Goal: Information Seeking & Learning: Learn about a topic

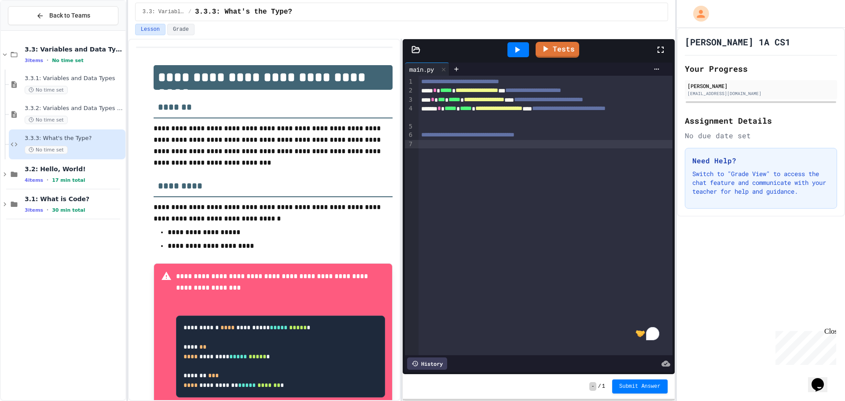
scroll to position [24, 0]
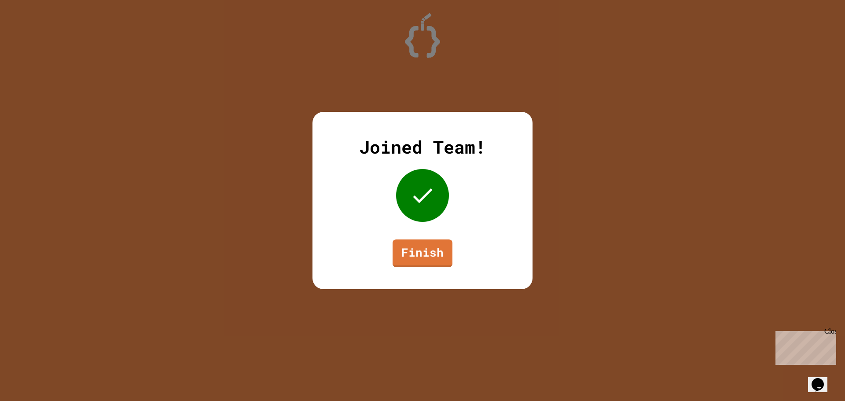
click at [436, 255] on link "Finish" at bounding box center [422, 253] width 60 height 28
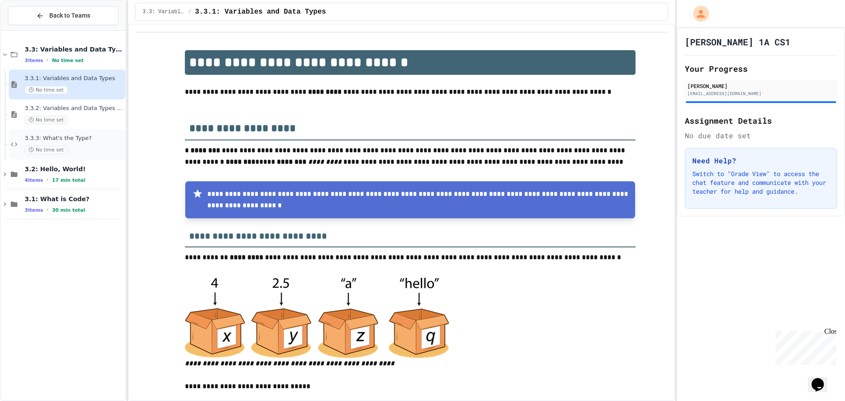
click at [82, 139] on span "3.3.3: What's the Type?" at bounding box center [74, 138] width 99 height 7
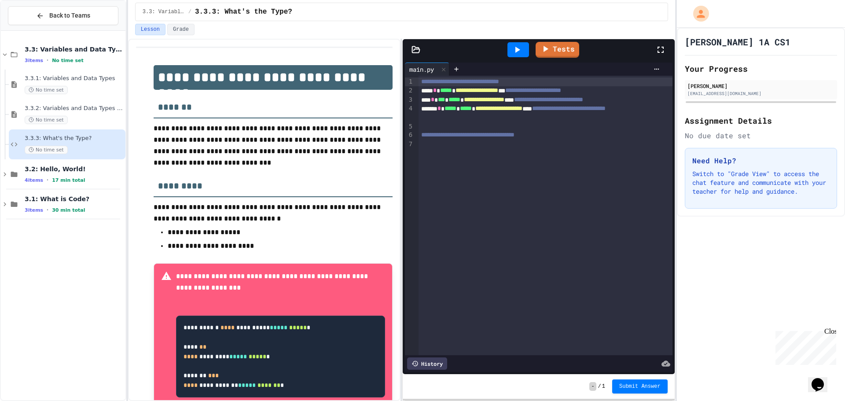
click at [522, 47] on icon at bounding box center [517, 49] width 11 height 11
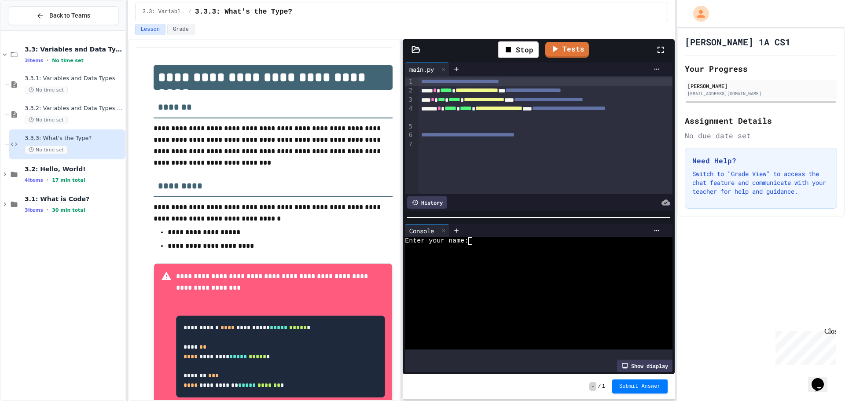
click at [475, 238] on textarea "Terminal input" at bounding box center [474, 240] width 4 height 7
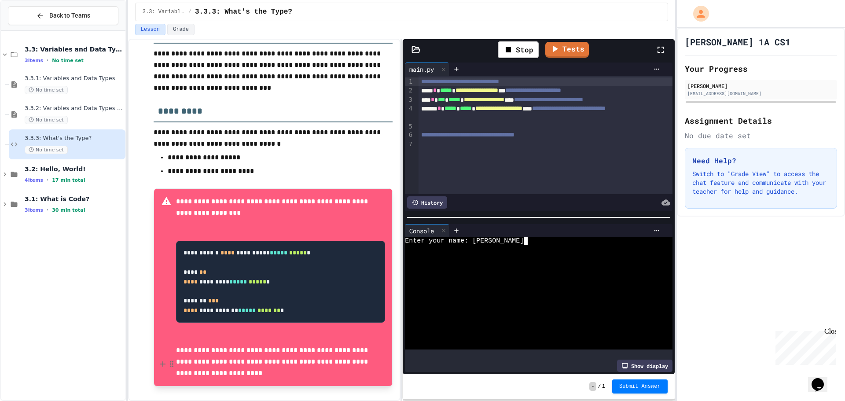
scroll to position [176, 0]
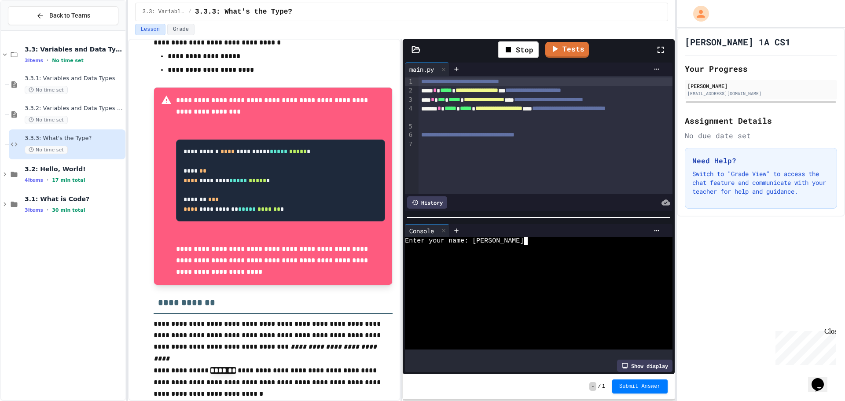
type textarea "***"
